Goal: Information Seeking & Learning: Find specific fact

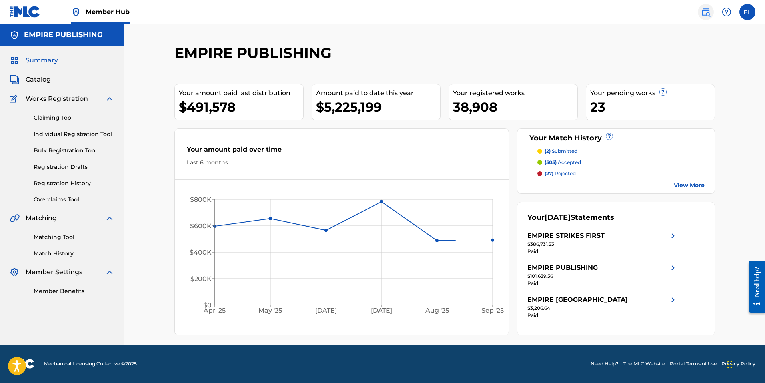
click at [707, 15] on img at bounding box center [706, 12] width 10 height 10
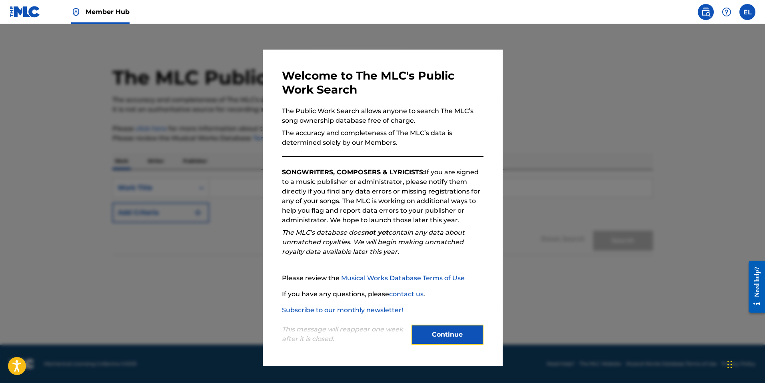
click at [469, 333] on button "Continue" at bounding box center [447, 335] width 72 height 20
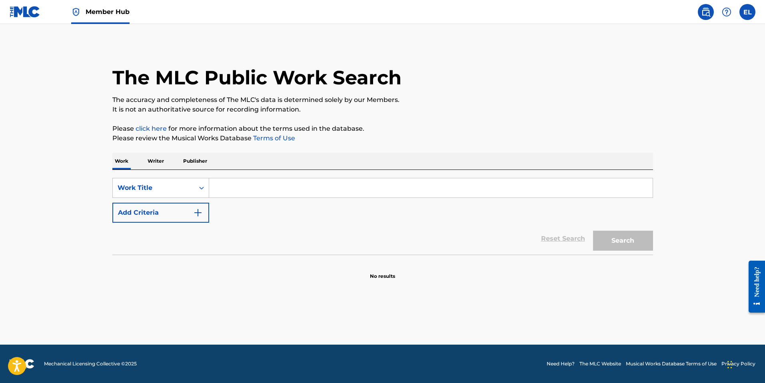
click at [151, 161] on p "Writer" at bounding box center [155, 161] width 21 height 17
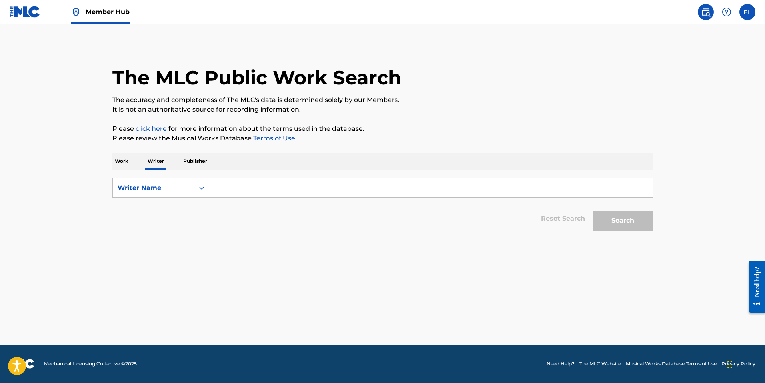
click at [385, 192] on input "Search Form" at bounding box center [430, 187] width 443 height 19
drag, startPoint x: 386, startPoint y: 191, endPoint x: 434, endPoint y: 204, distance: 49.6
click at [386, 191] on input "Search Form" at bounding box center [430, 187] width 443 height 19
paste input "Xolani Lindani Shabalala"
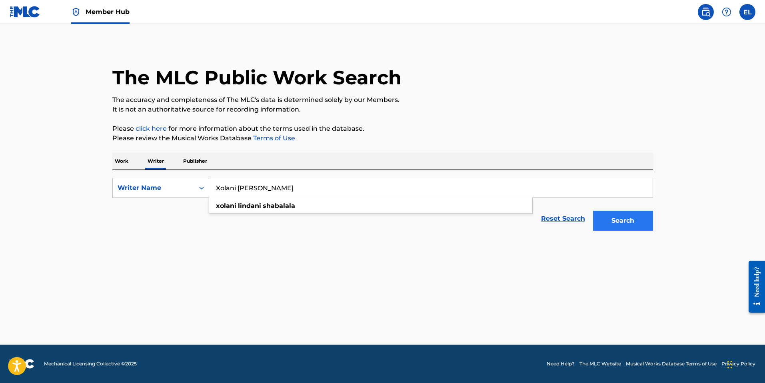
type input "Xolani Lindani Shabalala"
click at [609, 219] on button "Search" at bounding box center [623, 221] width 60 height 20
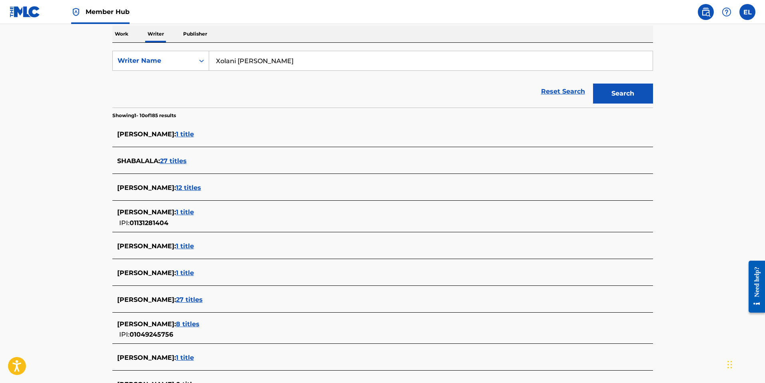
scroll to position [129, 0]
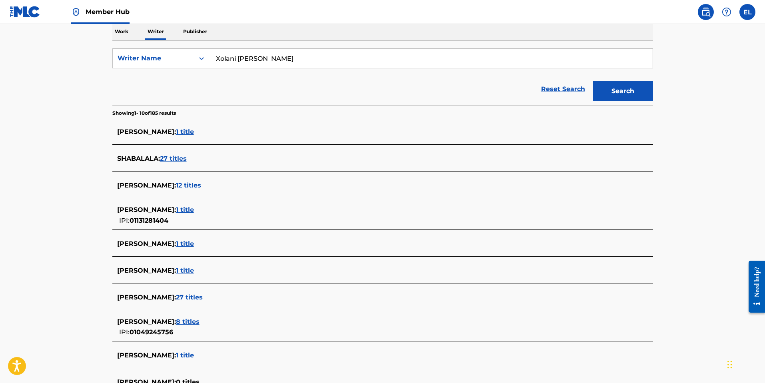
click at [199, 321] on span "8 titles" at bounding box center [188, 322] width 24 height 8
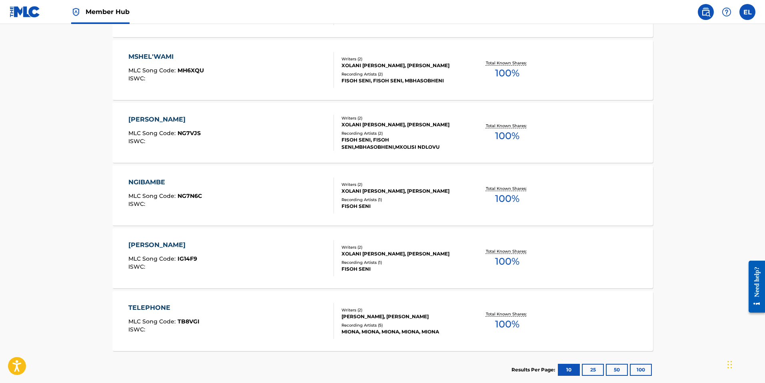
scroll to position [466, 0]
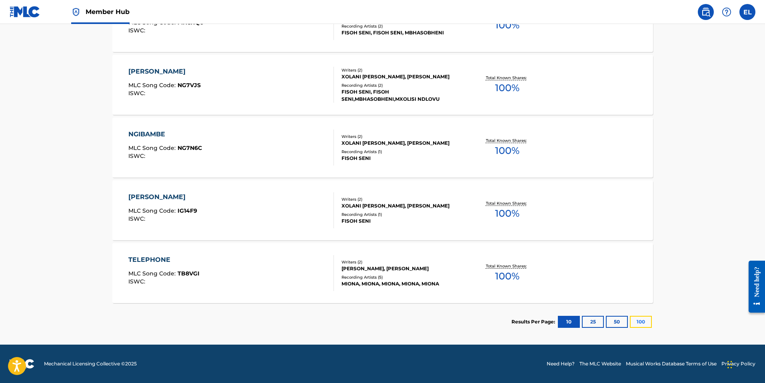
click at [644, 323] on button "100" at bounding box center [641, 322] width 22 height 12
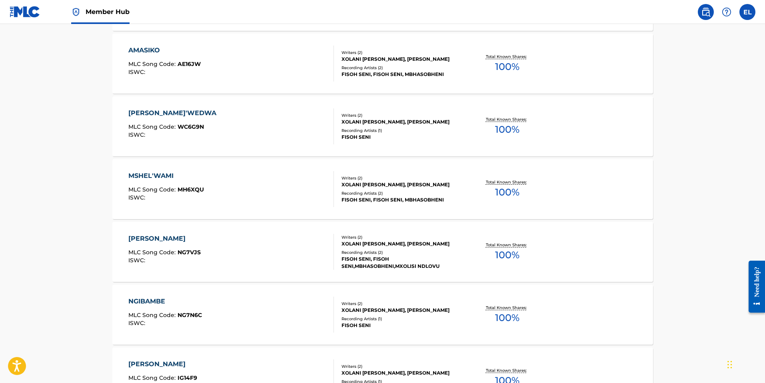
scroll to position [300, 0]
drag, startPoint x: 145, startPoint y: 299, endPoint x: 145, endPoint y: 303, distance: 4.4
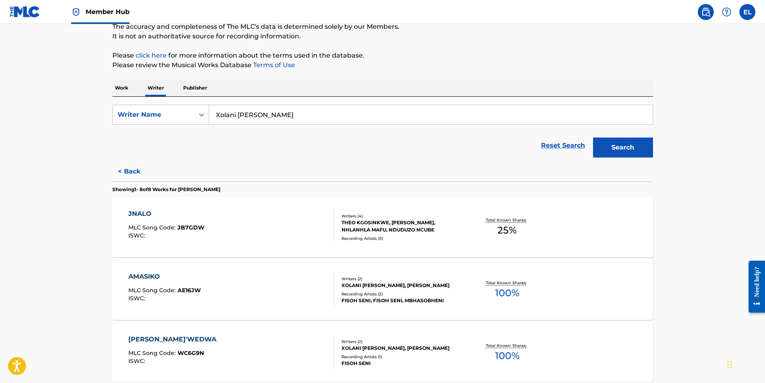
scroll to position [75, 0]
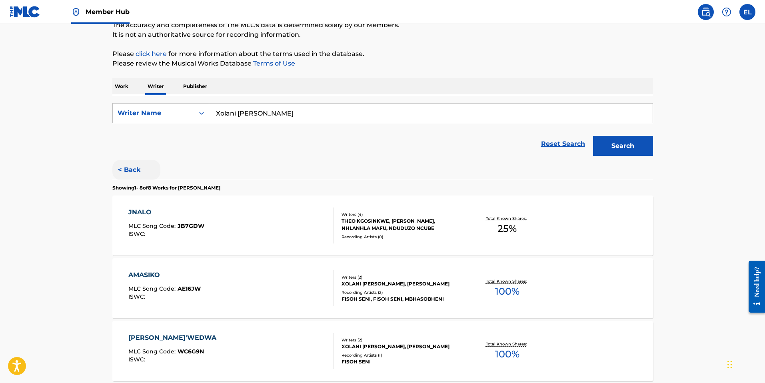
click at [127, 172] on button "< Back" at bounding box center [136, 170] width 48 height 20
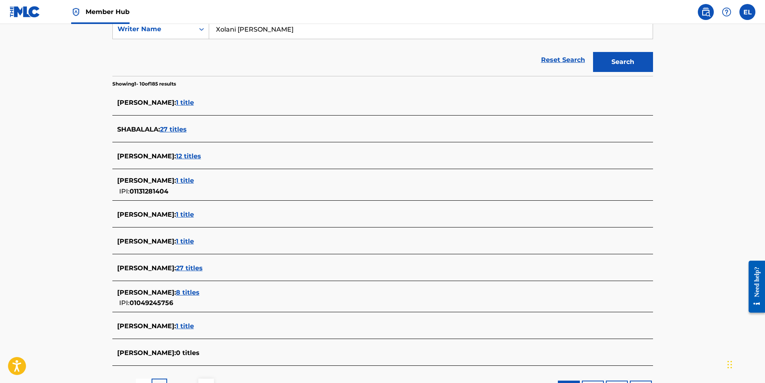
scroll to position [225, 0]
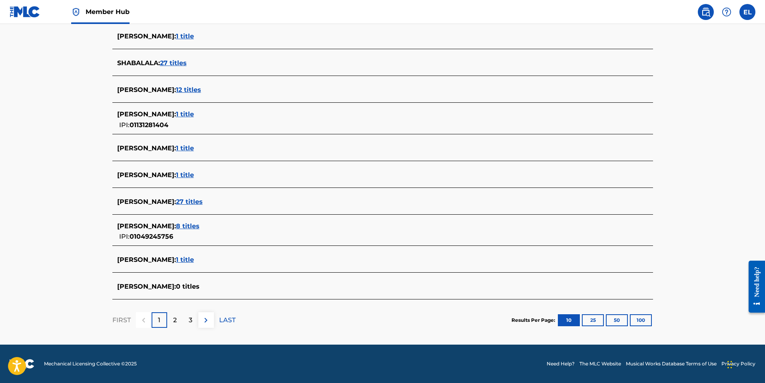
click at [203, 200] on span "27 titles" at bounding box center [189, 202] width 27 height 8
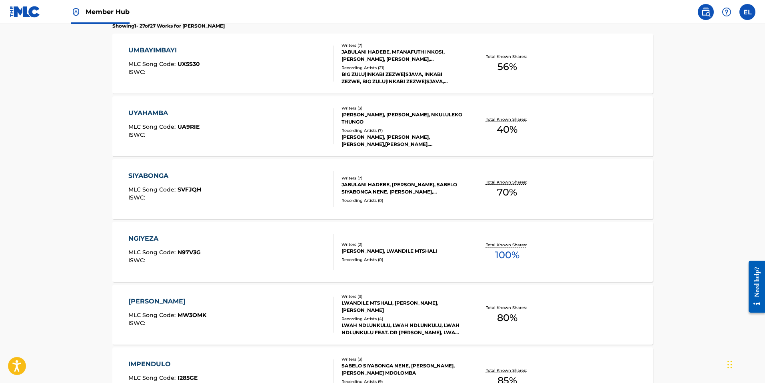
scroll to position [239, 0]
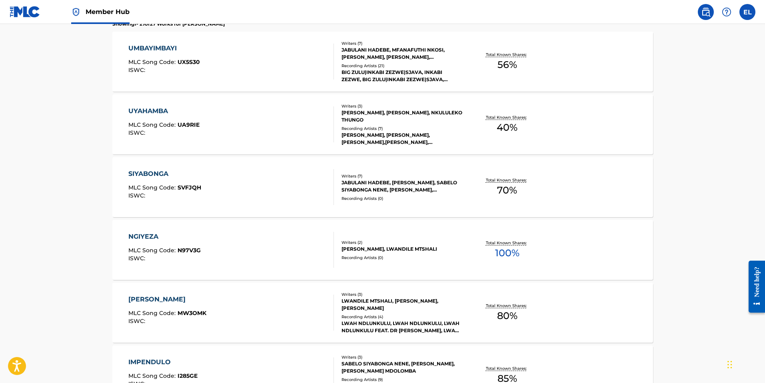
drag, startPoint x: 139, startPoint y: 299, endPoint x: 144, endPoint y: 306, distance: 8.1
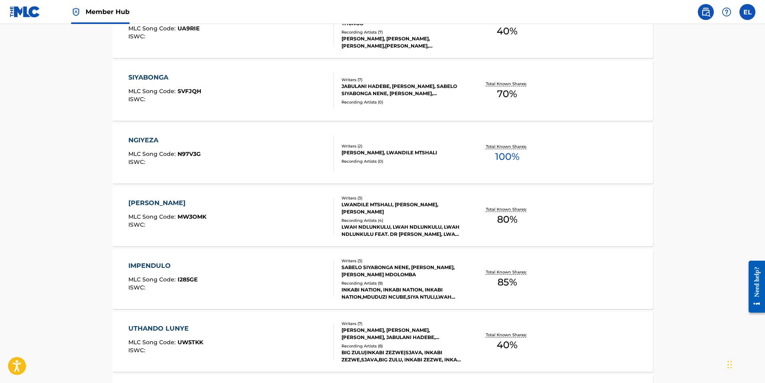
scroll to position [0, 0]
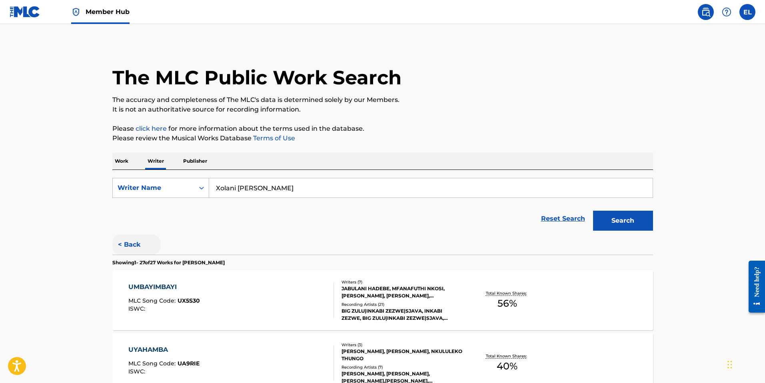
click at [129, 244] on button "< Back" at bounding box center [136, 245] width 48 height 20
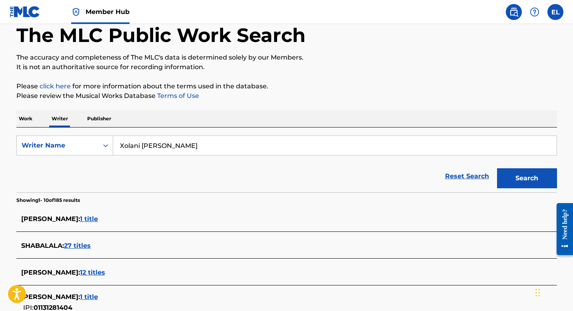
scroll to position [8, 0]
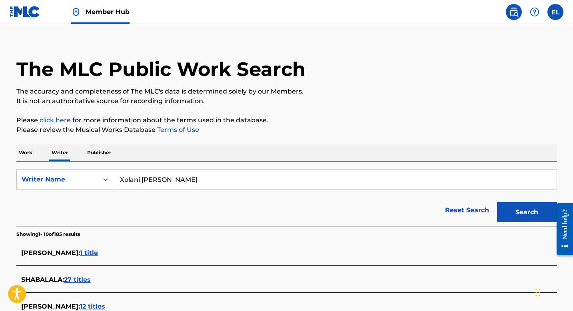
click at [36, 141] on div "The MLC Public Work Search The accuracy and completeness of The MLC's data is d…" at bounding box center [287, 297] width 560 height 522
click at [27, 148] on p "Work" at bounding box center [25, 152] width 18 height 17
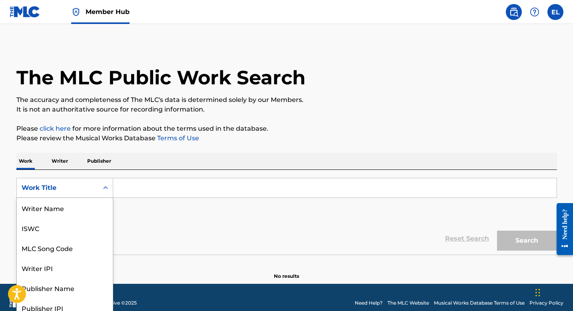
click at [85, 191] on div "Work Title" at bounding box center [64, 188] width 97 height 20
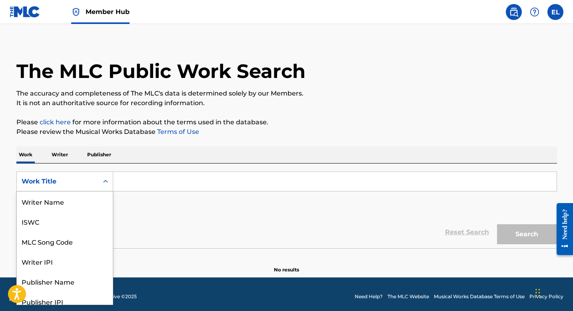
scroll to position [7, 0]
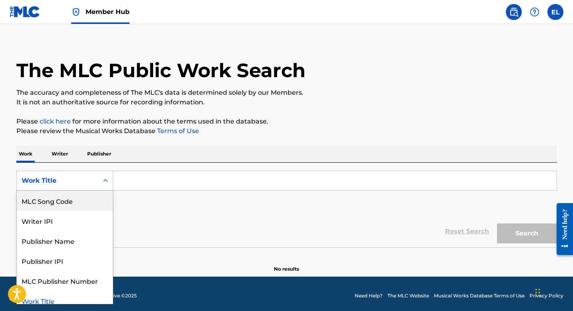
click at [79, 205] on div "MLC Song Code" at bounding box center [65, 201] width 96 height 20
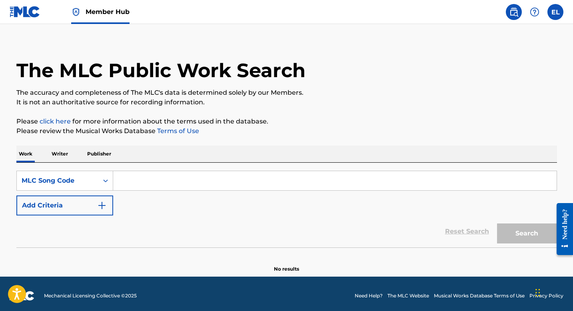
click at [145, 184] on input "Search Form" at bounding box center [334, 180] width 443 height 19
paste input "JB7GDW"
type input "JB7GDW"
click at [497, 223] on button "Search" at bounding box center [527, 233] width 60 height 20
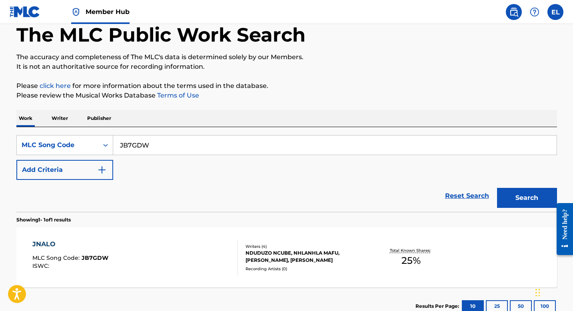
scroll to position [56, 0]
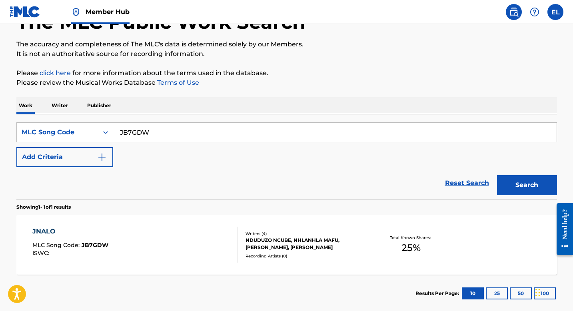
click at [124, 265] on div "JNALO MLC Song Code : JB7GDW ISWC : Writers ( 4 ) NDUDUZO NCUBE, NHLANHLA MAFU,…" at bounding box center [286, 245] width 540 height 60
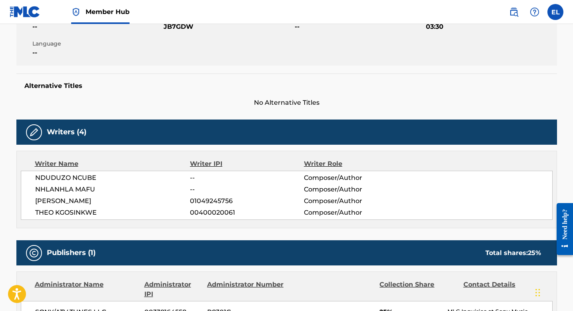
scroll to position [226, 0]
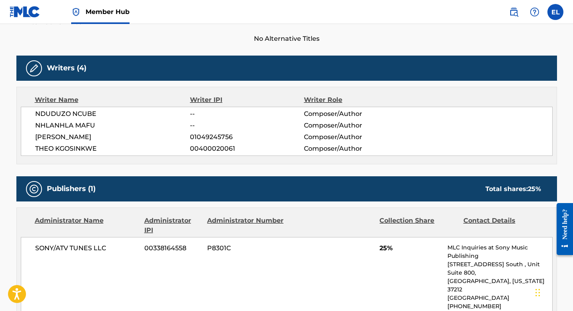
click at [71, 145] on span "THEO KGOSINKWE" at bounding box center [112, 149] width 155 height 10
copy div "THEO KGOSINKWE"
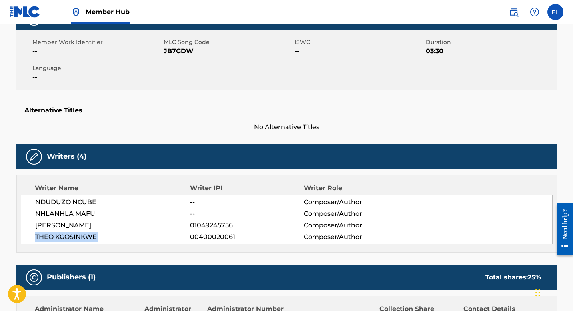
scroll to position [237, 0]
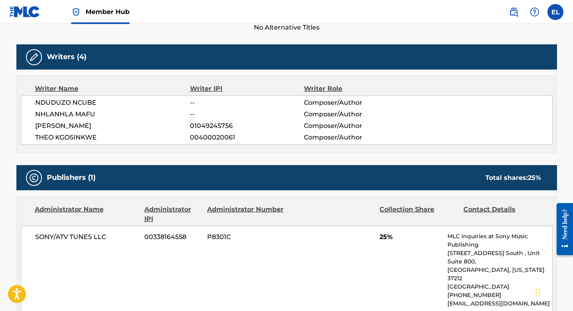
click at [83, 118] on span "NHLANHLA MAFU" at bounding box center [112, 115] width 155 height 10
click at [83, 113] on span "NHLANHLA MAFU" at bounding box center [112, 115] width 155 height 10
copy div "NHLANHLA MAFU"
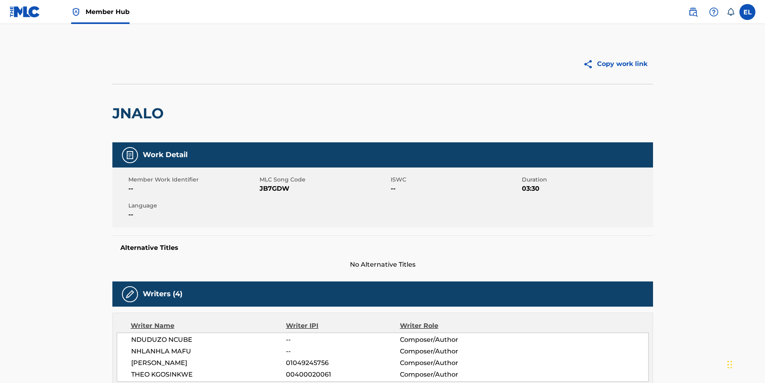
click at [272, 185] on span "JB7GDW" at bounding box center [323, 189] width 129 height 10
copy span "JB7GDW"
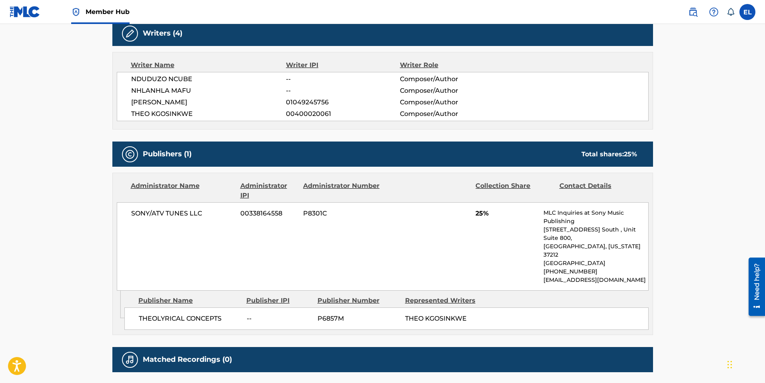
scroll to position [260, 0]
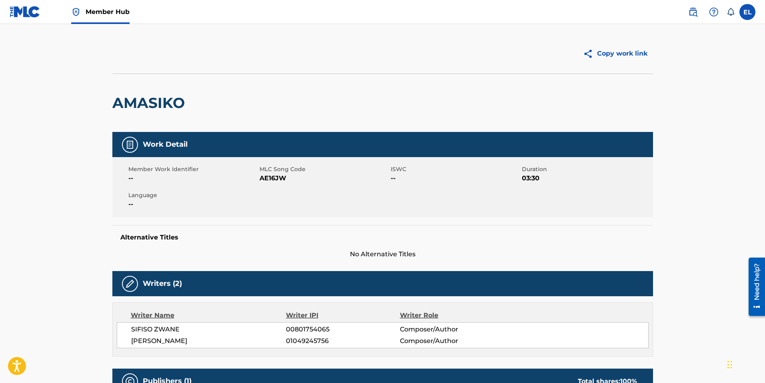
scroll to position [5, 0]
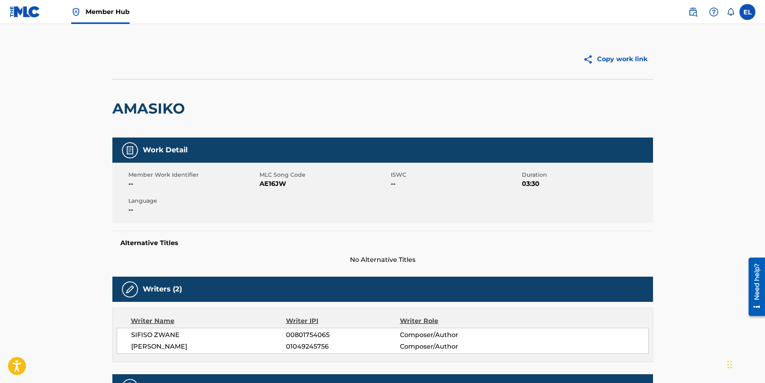
click at [279, 181] on span "AE16JW" at bounding box center [323, 184] width 129 height 10
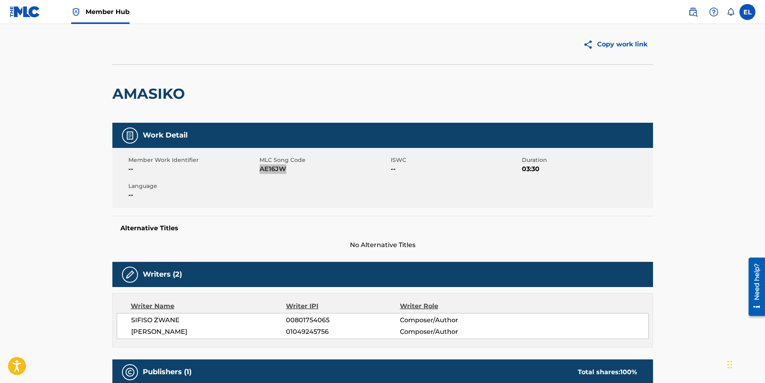
scroll to position [287, 0]
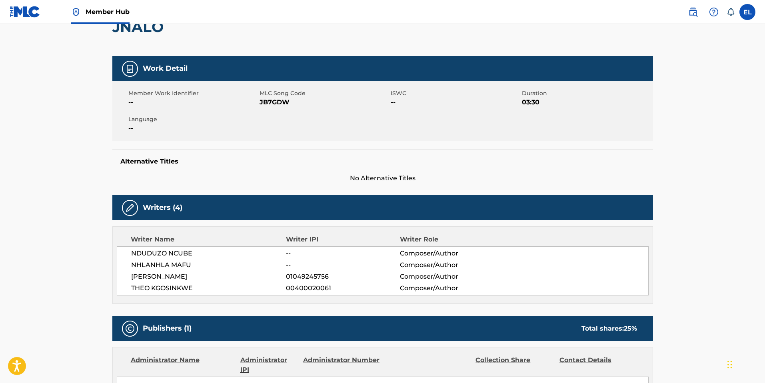
scroll to position [269, 0]
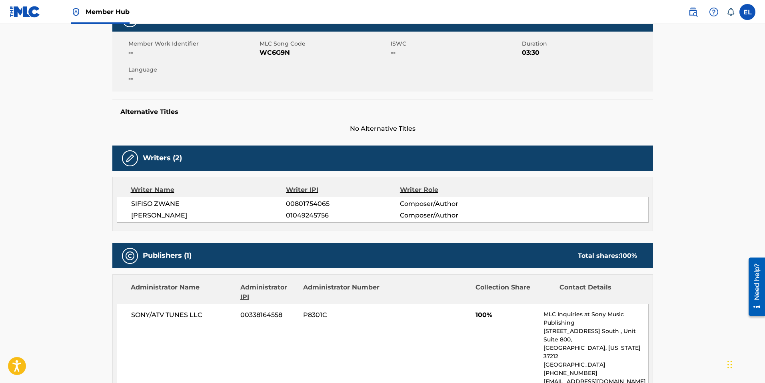
scroll to position [64, 0]
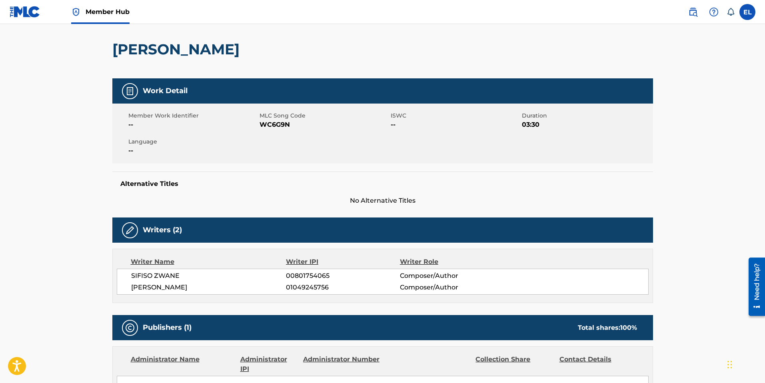
click at [278, 124] on span "WC6G9N" at bounding box center [323, 125] width 129 height 10
copy span "WC6G9N"
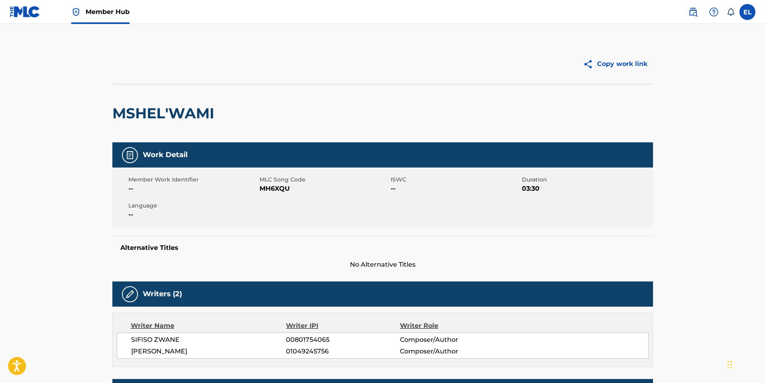
click at [277, 192] on span "MH6XQU" at bounding box center [323, 189] width 129 height 10
click at [277, 191] on span "MH6XQU" at bounding box center [323, 189] width 129 height 10
copy span "MH6XQU"
click at [273, 186] on span "NG7VJS" at bounding box center [323, 189] width 129 height 10
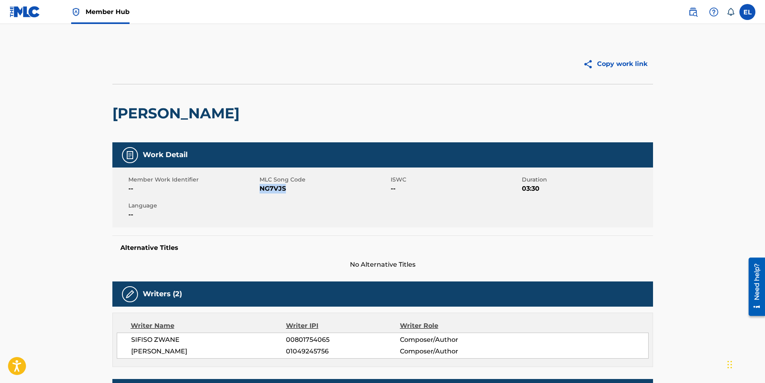
copy span "NG7VJS"
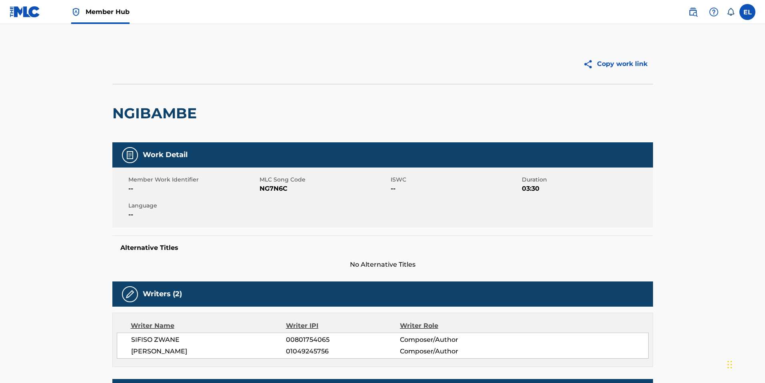
click at [278, 189] on span "NG7N6C" at bounding box center [323, 189] width 129 height 10
copy span "NG7N6C"
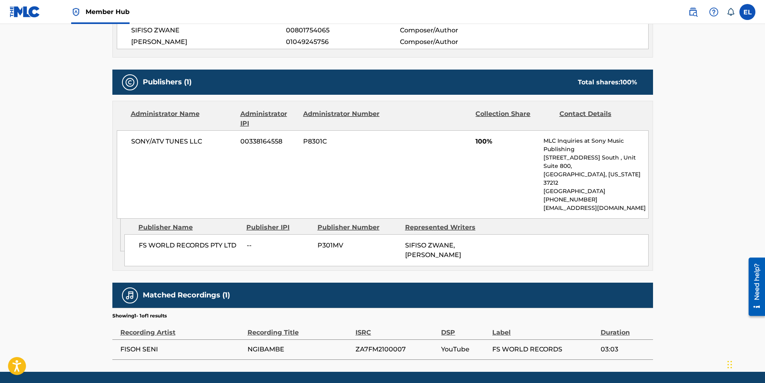
scroll to position [311, 0]
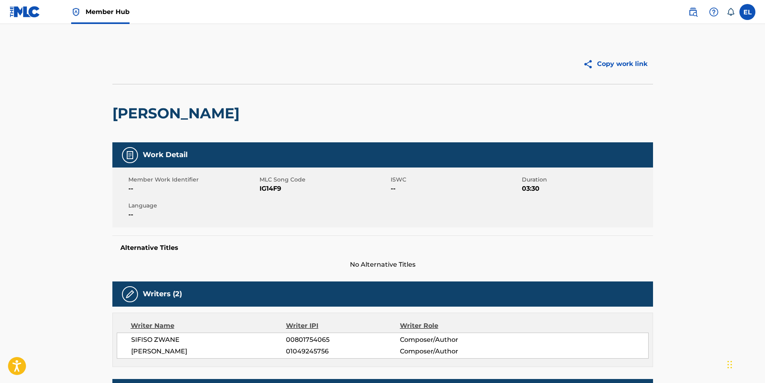
click at [272, 188] on span "IG14F9" at bounding box center [323, 189] width 129 height 10
copy span "IG14F9"
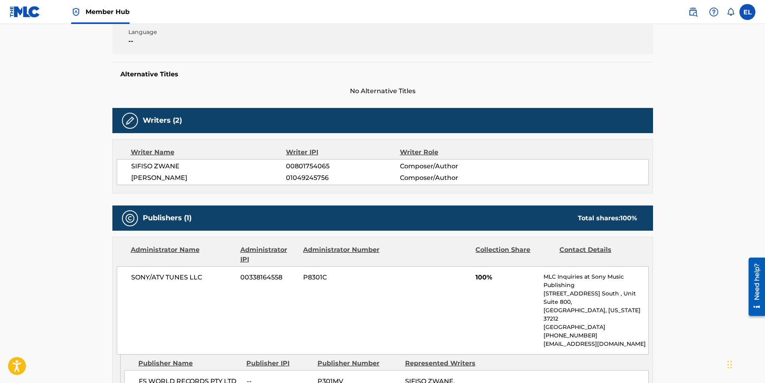
scroll to position [181, 0]
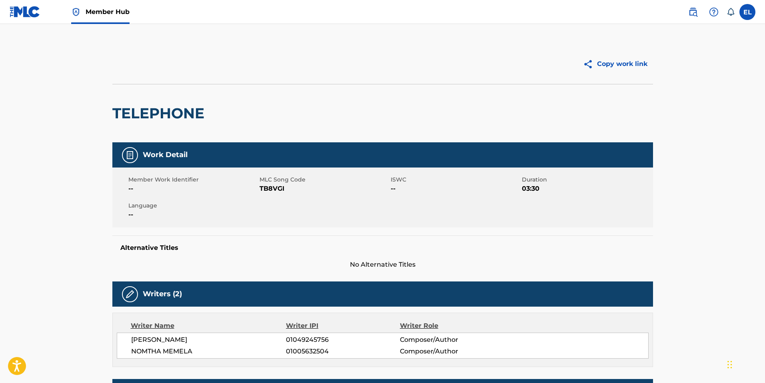
click at [267, 191] on span "TB8VGI" at bounding box center [323, 189] width 129 height 10
click at [267, 192] on span "TB8VGI" at bounding box center [323, 189] width 129 height 10
copy span "TB8VGI"
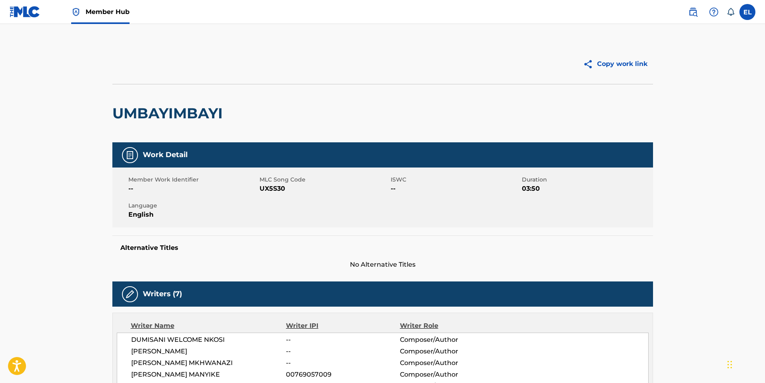
click at [268, 190] on span "UX5S30" at bounding box center [323, 189] width 129 height 10
copy span "UX5S30"
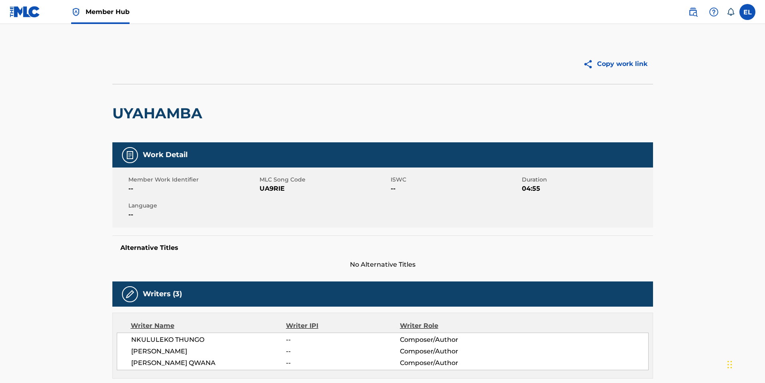
click at [269, 188] on span "UA9RIE" at bounding box center [323, 189] width 129 height 10
copy span "UA9RIE"
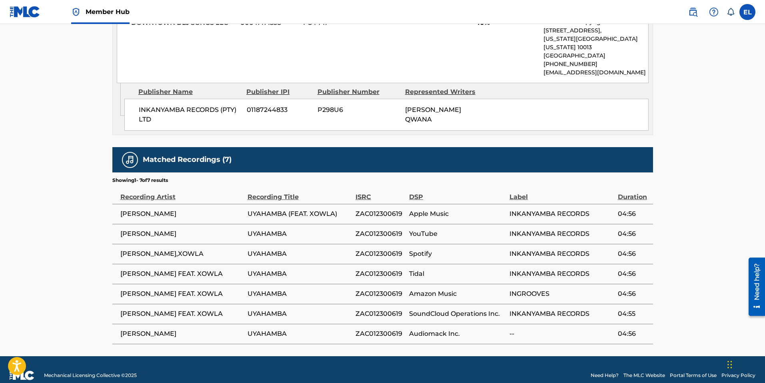
scroll to position [443, 0]
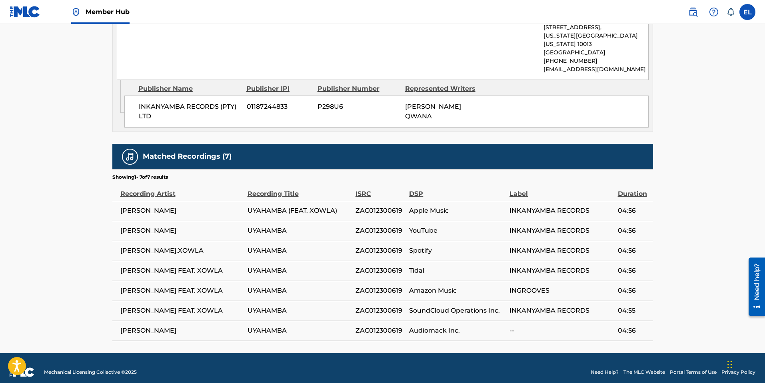
click at [387, 206] on span "ZAC012300619" at bounding box center [380, 211] width 50 height 10
copy span "ZAC012300619"
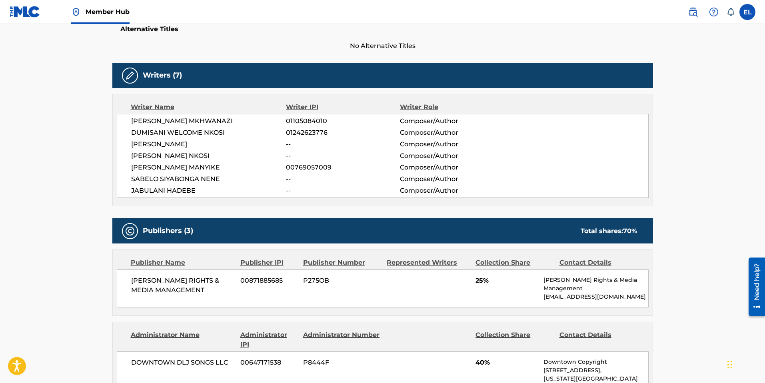
scroll to position [48, 0]
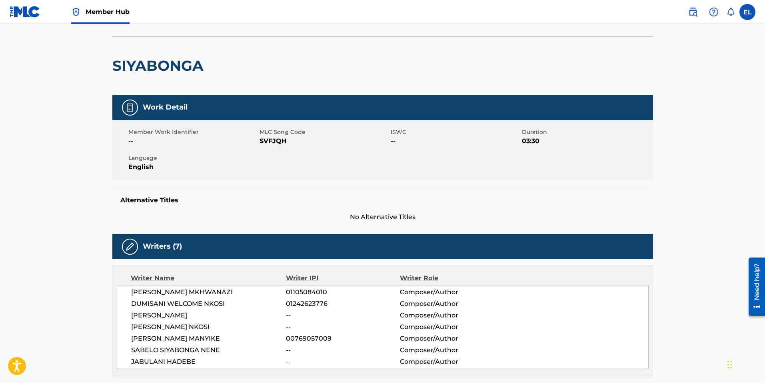
click at [273, 138] on span "SVFJQH" at bounding box center [323, 141] width 129 height 10
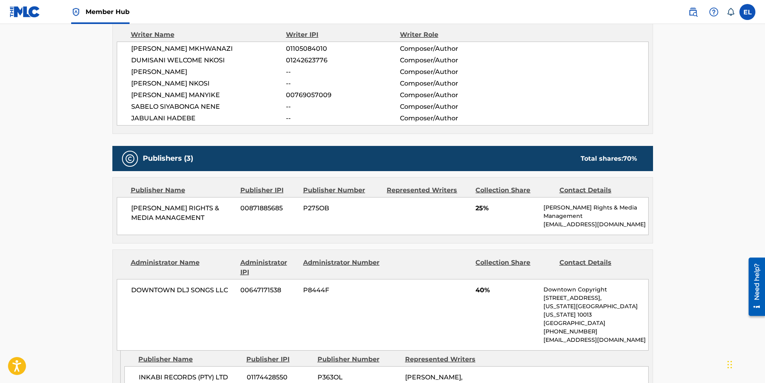
scroll to position [57, 0]
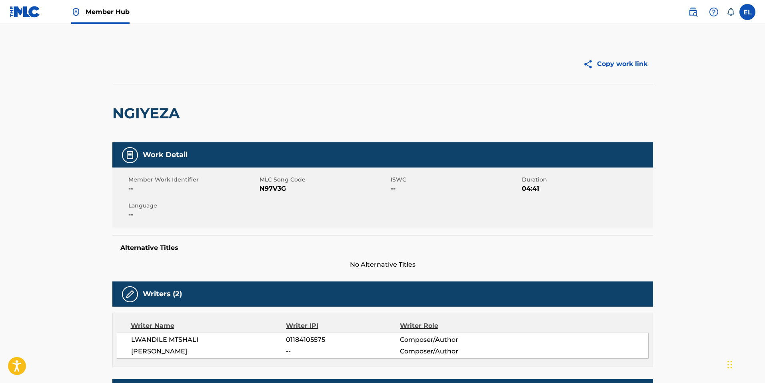
click at [279, 187] on span "N97V3G" at bounding box center [323, 189] width 129 height 10
copy span "N97V3G"
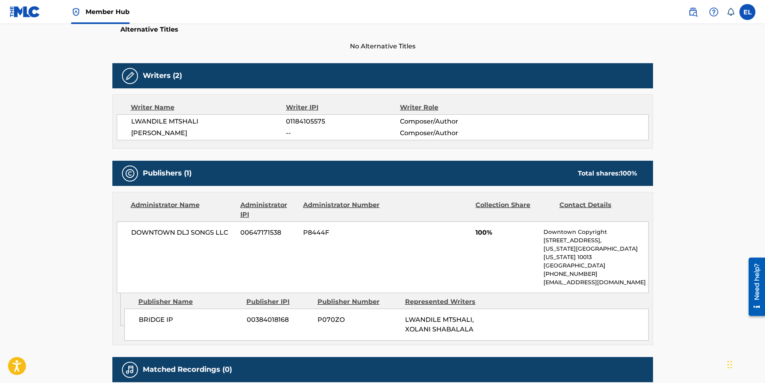
scroll to position [285, 0]
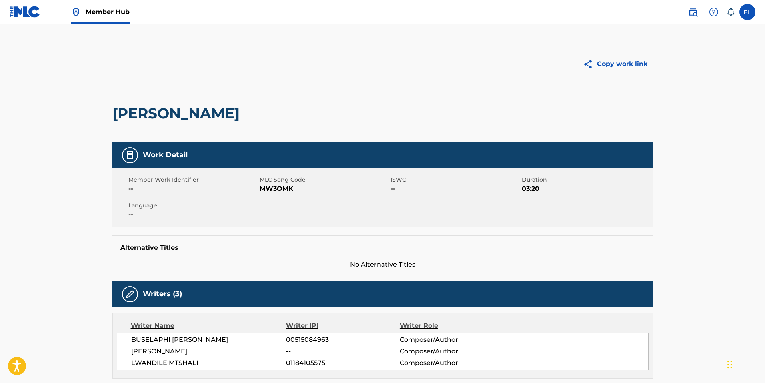
click at [273, 187] on span "MW3OMK" at bounding box center [323, 189] width 129 height 10
copy span "MW3OMK"
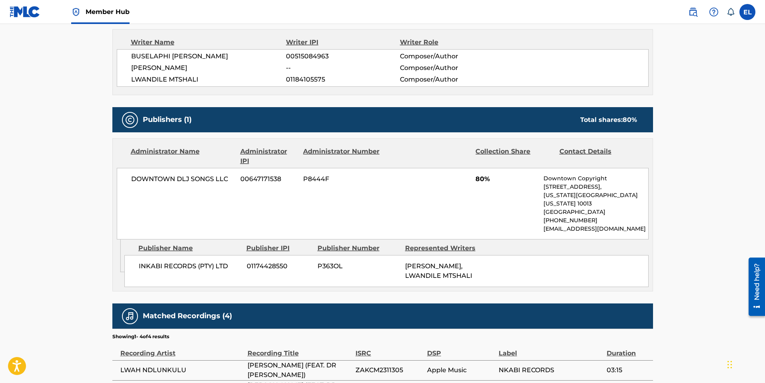
scroll to position [383, 0]
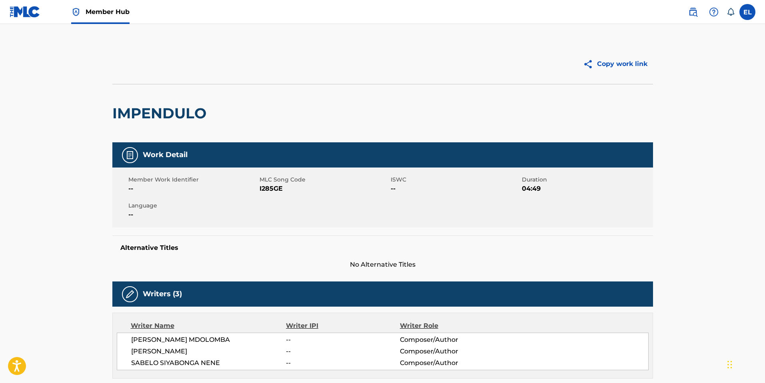
click at [271, 191] on span "I285GE" at bounding box center [323, 189] width 129 height 10
copy span "I285GE"
click at [270, 188] on span "I285GE" at bounding box center [323, 189] width 129 height 10
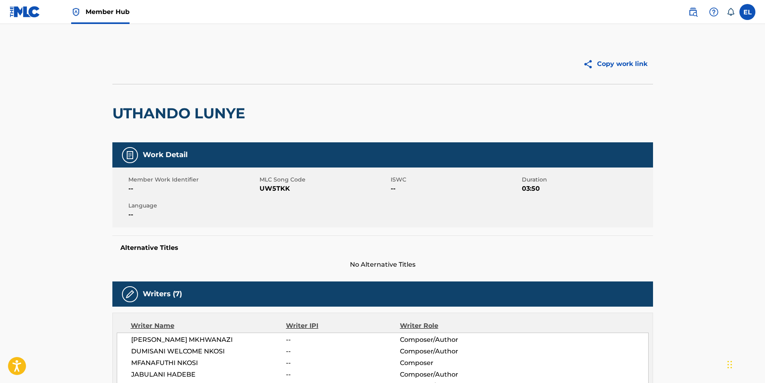
click at [273, 190] on span "UW5TKK" at bounding box center [323, 189] width 129 height 10
drag, startPoint x: 273, startPoint y: 190, endPoint x: 280, endPoint y: 191, distance: 7.3
click at [273, 191] on span "UW5TKK" at bounding box center [323, 189] width 129 height 10
copy span "UW5TKK"
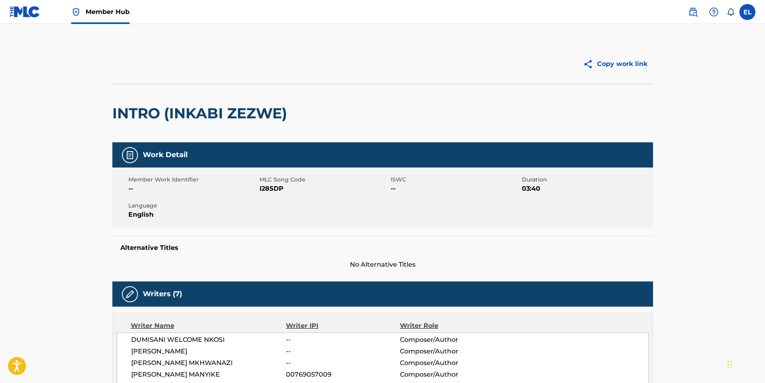
click at [275, 185] on span "I285DP" at bounding box center [323, 189] width 129 height 10
copy span "I285DP"
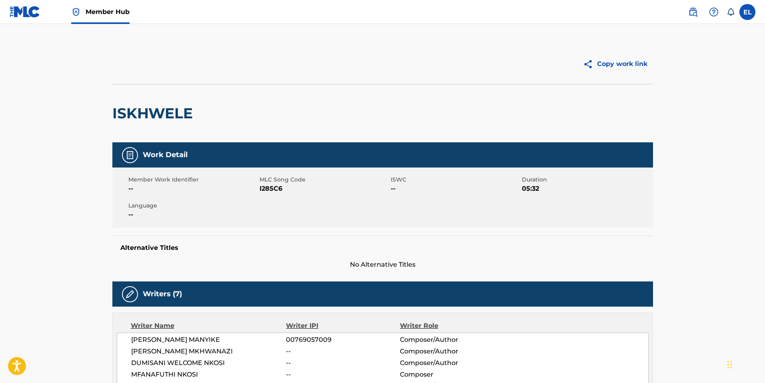
click at [270, 190] on span "I285C6" at bounding box center [323, 189] width 129 height 10
copy span "I285C6"
click at [278, 189] on span "KC5PXW" at bounding box center [323, 189] width 129 height 10
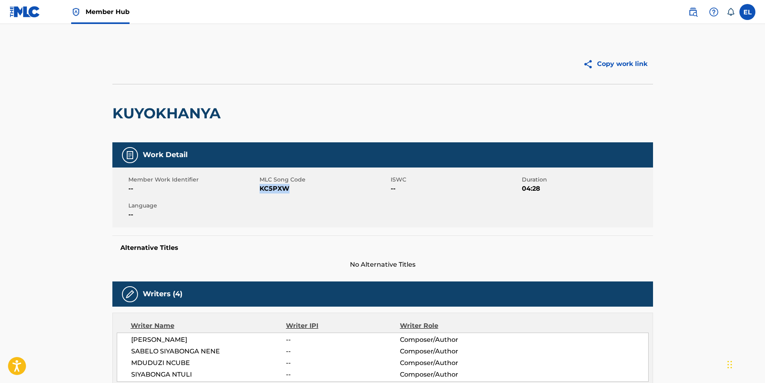
copy span "KC5PXW"
click at [269, 188] on span "LR93PX" at bounding box center [323, 189] width 129 height 10
copy span "LR93PX"
click at [276, 185] on span "VW4TB4" at bounding box center [323, 189] width 129 height 10
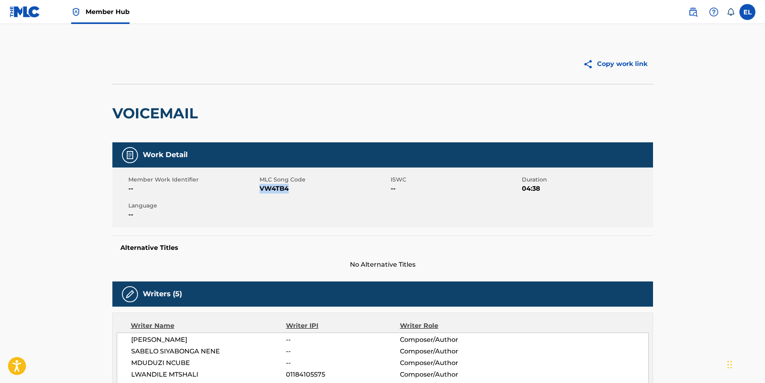
drag, startPoint x: 276, startPoint y: 185, endPoint x: 301, endPoint y: 186, distance: 24.8
click at [276, 185] on span "VW4TB4" at bounding box center [323, 189] width 129 height 10
copy span "VW4TB4"
click at [272, 190] on span "AW3WCV" at bounding box center [323, 189] width 129 height 10
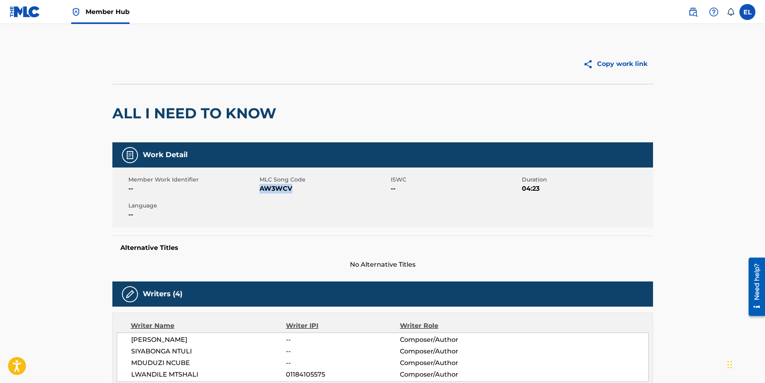
copy span "AW3WCV"
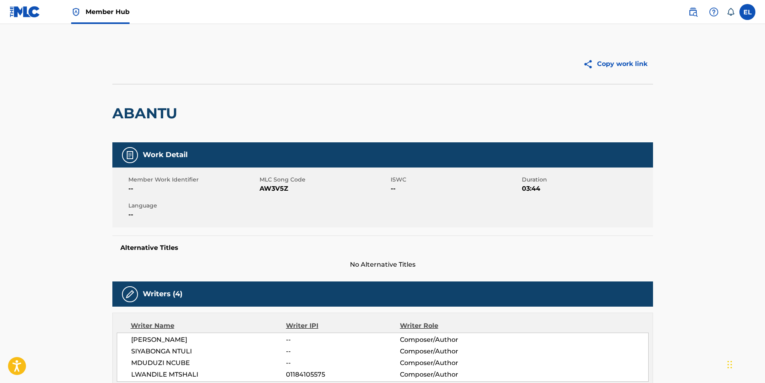
click at [280, 187] on span "AW3V5Z" at bounding box center [323, 189] width 129 height 10
copy span "AW3V5Z"
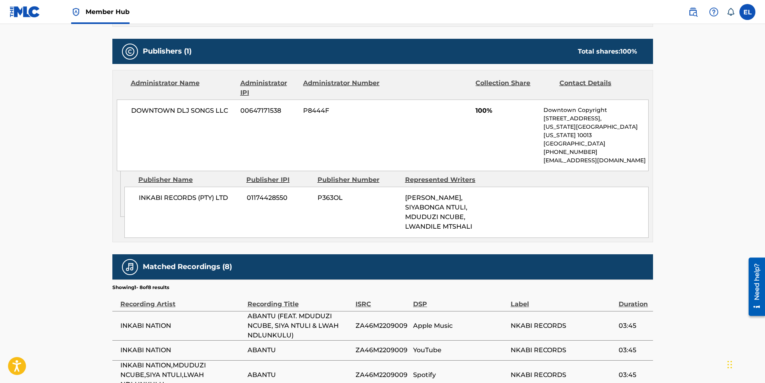
scroll to position [540, 0]
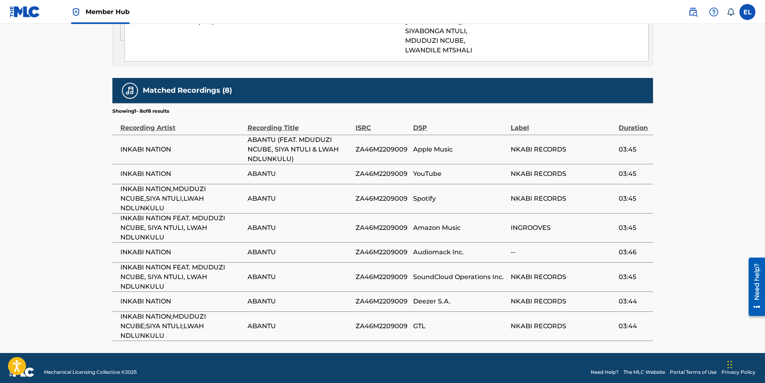
click at [156, 145] on span "INKABI NATION" at bounding box center [181, 150] width 123 height 10
copy div "INKABI NATION"
click at [390, 145] on span "ZA46M2209009" at bounding box center [382, 150] width 54 height 10
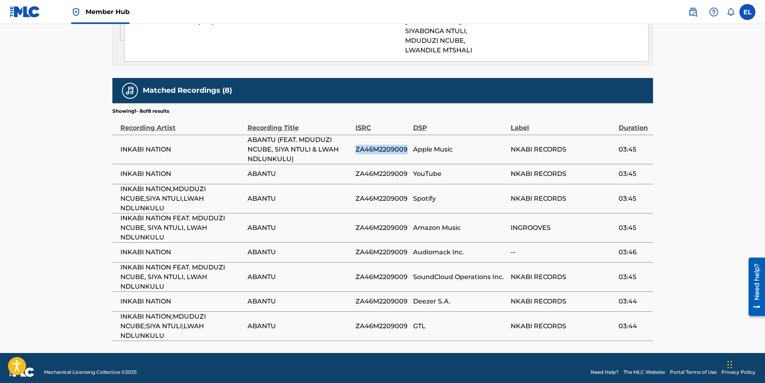
click at [390, 145] on span "ZA46M2209009" at bounding box center [382, 150] width 54 height 10
copy span "ZA46M2209009"
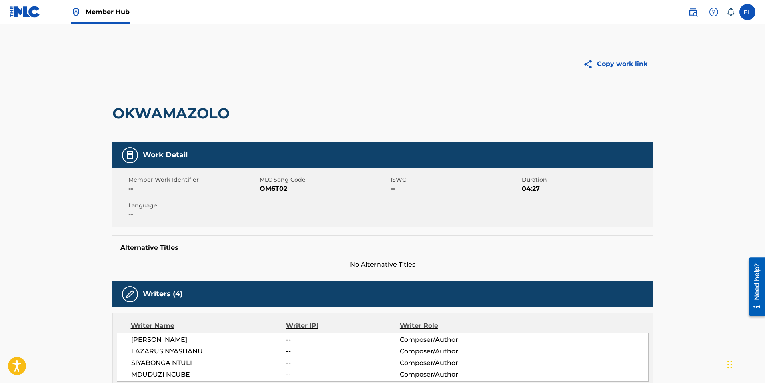
click at [272, 189] on span "OM6T02" at bounding box center [323, 189] width 129 height 10
copy span "OM6T02"
click at [272, 187] on span "AW603Q" at bounding box center [323, 189] width 129 height 10
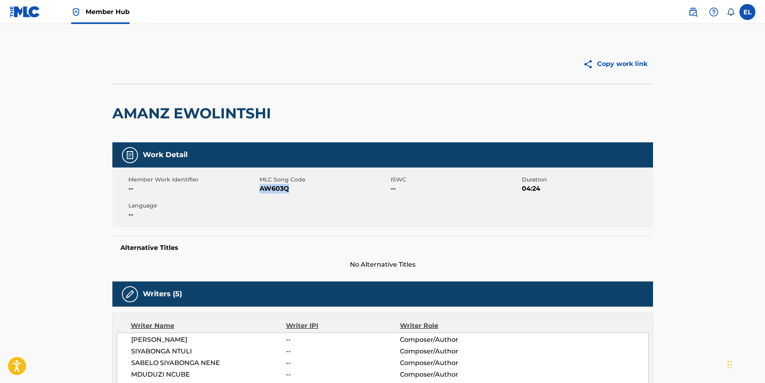
copy span "AW603Q"
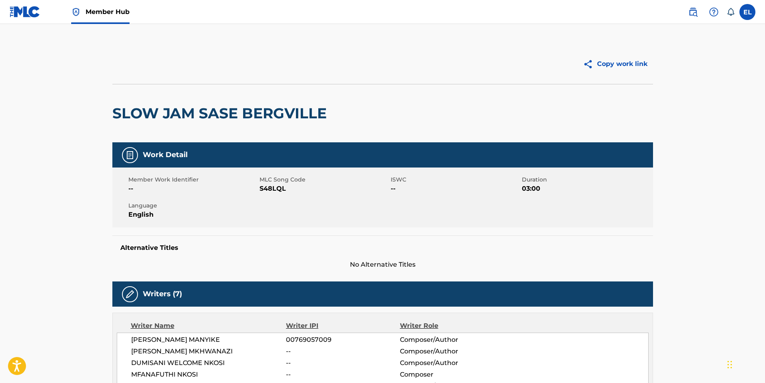
click at [276, 186] on span "S48LQL" at bounding box center [323, 189] width 129 height 10
copy span "S48LQL"
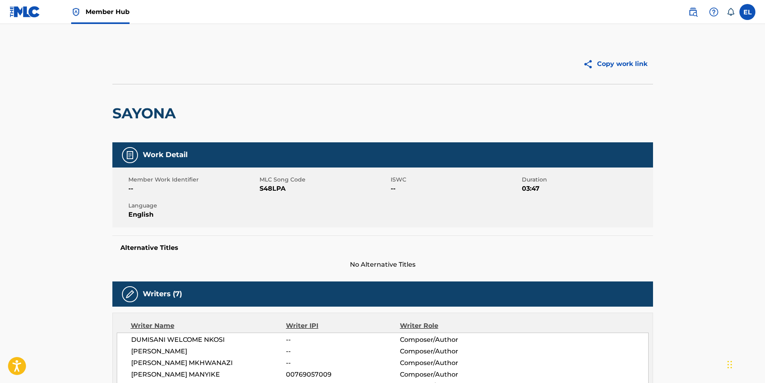
click at [265, 189] on span "S48LPA" at bounding box center [323, 189] width 129 height 10
drag, startPoint x: 265, startPoint y: 189, endPoint x: 267, endPoint y: 185, distance: 5.2
click at [265, 189] on span "S48LPA" at bounding box center [323, 189] width 129 height 10
copy span "S48LPA"
click at [270, 191] on span "EQ2Y2E" at bounding box center [323, 189] width 129 height 10
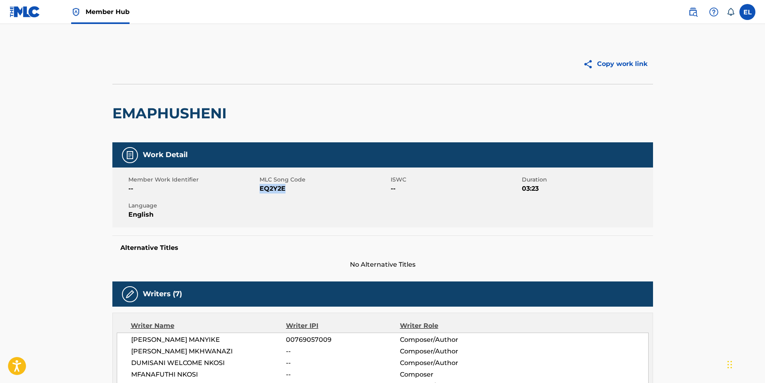
click at [270, 191] on span "EQ2Y2E" at bounding box center [323, 189] width 129 height 10
copy span "EQ2Y2E"
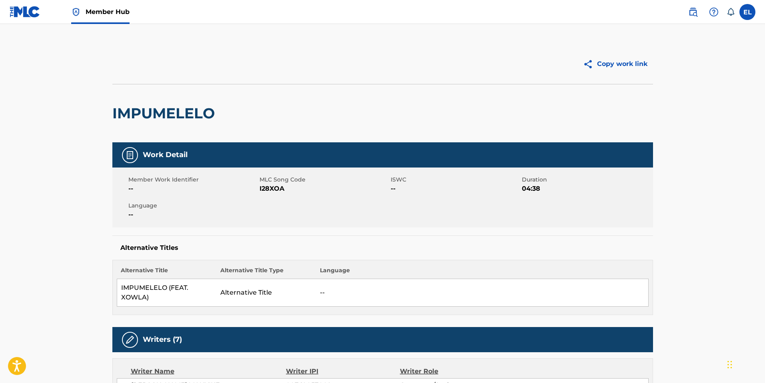
click at [273, 190] on span "I28XOA" at bounding box center [323, 189] width 129 height 10
drag, startPoint x: 273, startPoint y: 190, endPoint x: 278, endPoint y: 190, distance: 4.8
click at [273, 191] on span "I28XOA" at bounding box center [323, 189] width 129 height 10
copy span "I28XOA"
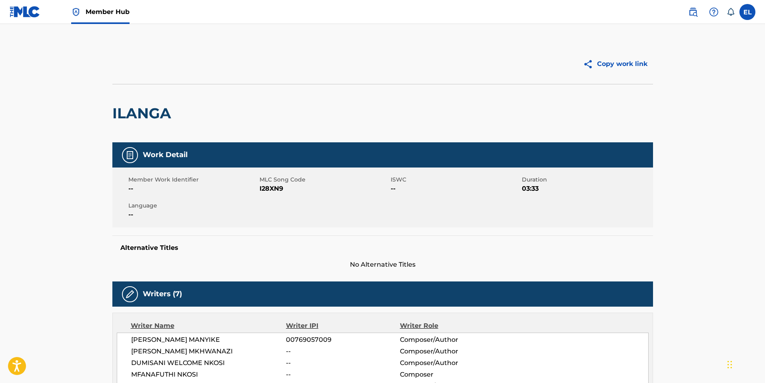
click at [271, 188] on span "I28XN9" at bounding box center [323, 189] width 129 height 10
copy span "I28XN9"
click at [271, 189] on span "KC5PVE" at bounding box center [323, 189] width 129 height 10
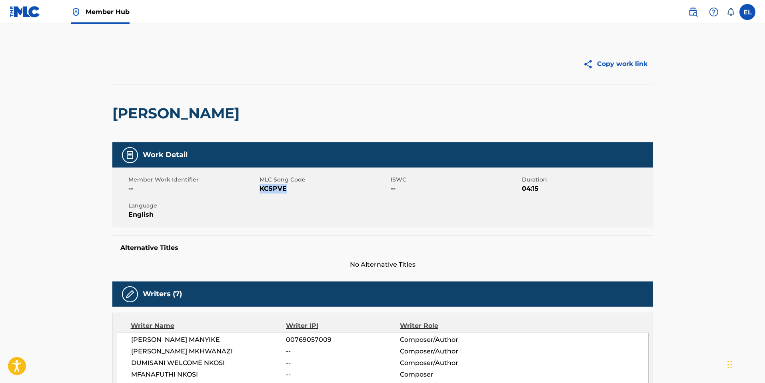
copy span "KC5PVE"
click at [272, 186] on span "S48EMG" at bounding box center [323, 189] width 129 height 10
copy span "S48EMG"
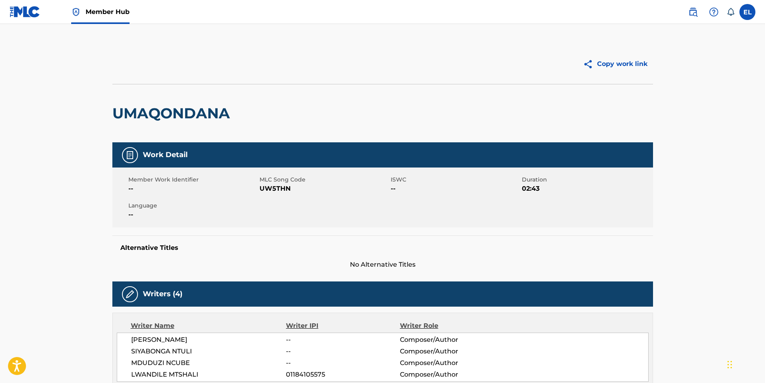
click at [279, 186] on span "UW5THN" at bounding box center [323, 189] width 129 height 10
copy span "UW5THN"
click at [281, 187] on span "DQ2LXA" at bounding box center [323, 189] width 129 height 10
drag, startPoint x: 281, startPoint y: 187, endPoint x: 610, endPoint y: 187, distance: 328.9
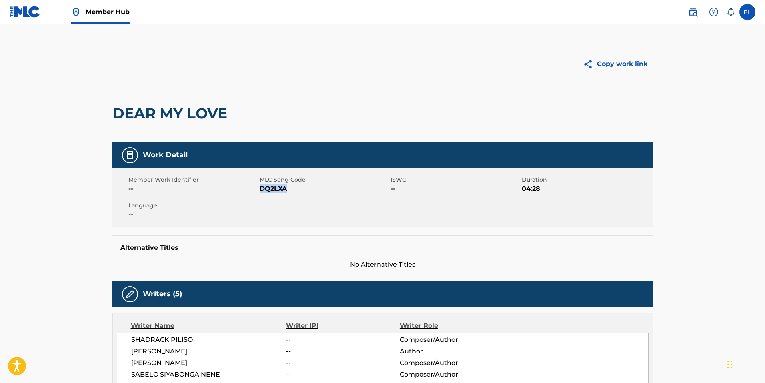
click at [281, 187] on span "DQ2LXA" at bounding box center [323, 189] width 129 height 10
copy span "DQ2LXA"
click at [282, 191] on span "YP2YQ6" at bounding box center [323, 189] width 129 height 10
drag, startPoint x: 282, startPoint y: 191, endPoint x: 528, endPoint y: 214, distance: 246.9
click at [282, 191] on span "YP2YQ6" at bounding box center [323, 189] width 129 height 10
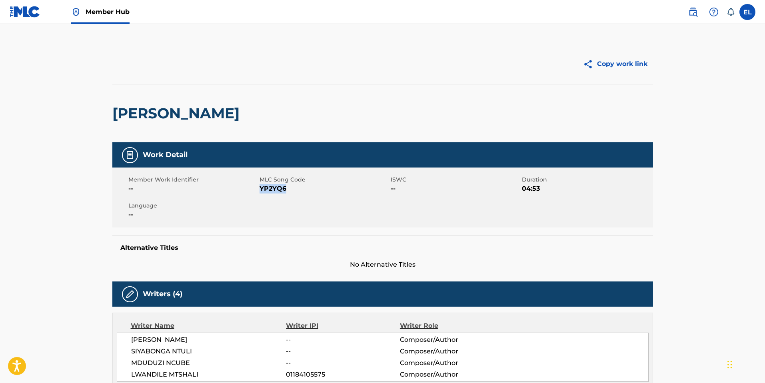
copy span "YP2YQ6"
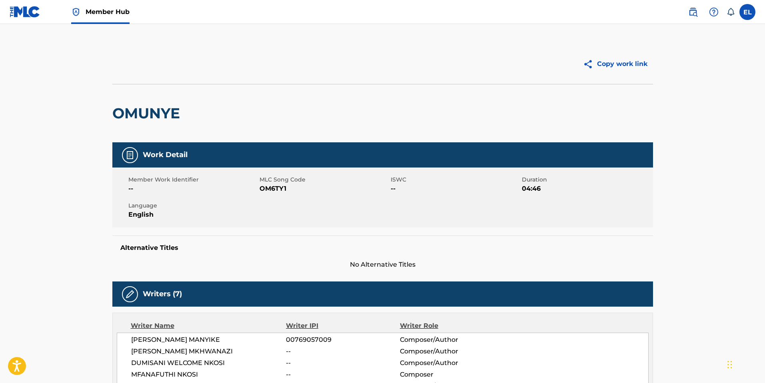
click at [272, 188] on span "OM6TY1" at bounding box center [323, 189] width 129 height 10
drag, startPoint x: 272, startPoint y: 188, endPoint x: 326, endPoint y: 183, distance: 54.6
click at [272, 188] on span "OM6TY1" at bounding box center [323, 189] width 129 height 10
copy span "OM6TY1"
